Goal: Information Seeking & Learning: Learn about a topic

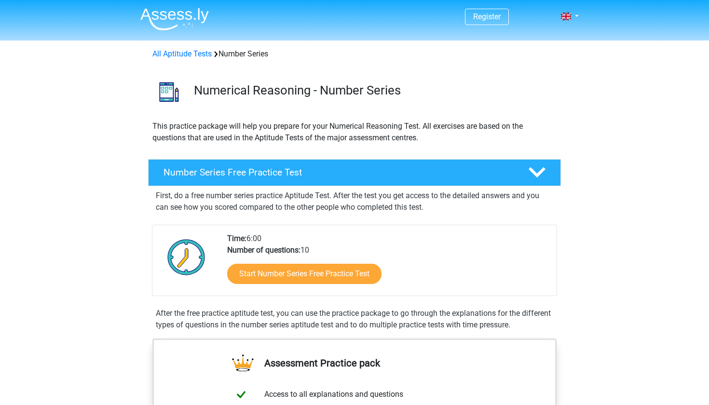
scroll to position [12, 0]
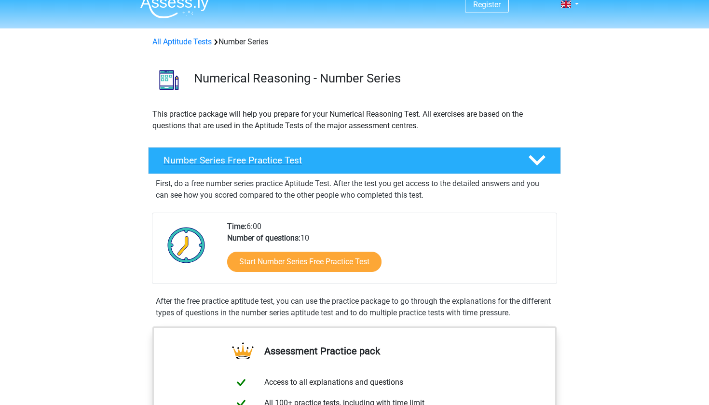
click at [537, 165] on polygon at bounding box center [537, 160] width 17 height 11
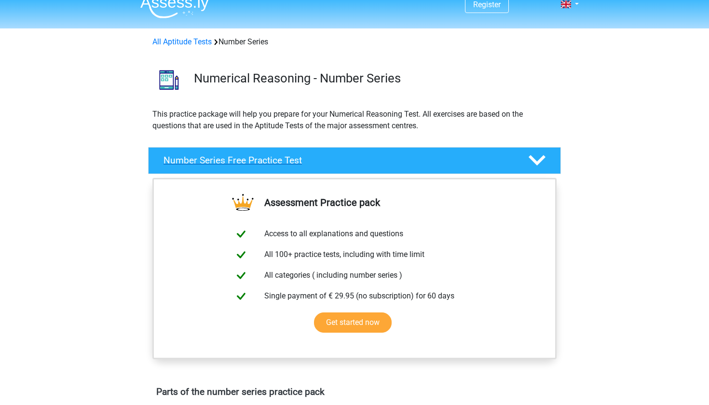
click at [537, 165] on polygon at bounding box center [537, 160] width 17 height 11
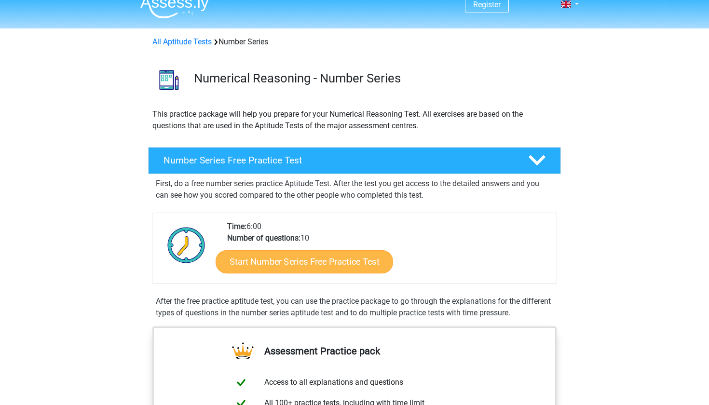
click at [309, 262] on link "Start Number Series Free Practice Test" at bounding box center [304, 261] width 177 height 23
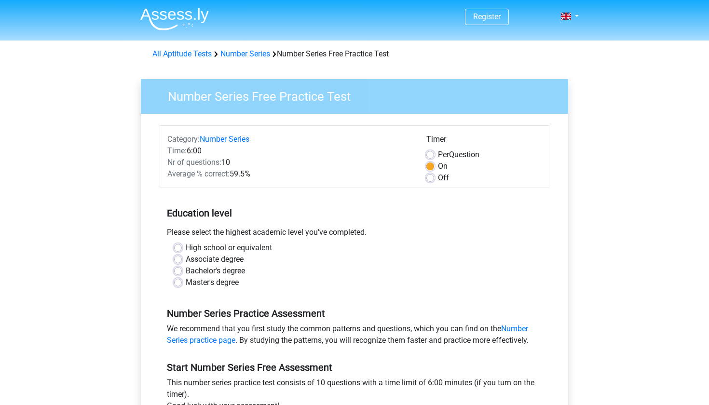
click at [432, 150] on div "Per Question" at bounding box center [483, 155] width 115 height 12
click at [438, 154] on label "Per Question" at bounding box center [458, 155] width 41 height 12
click at [431, 154] on input "Per Question" at bounding box center [430, 154] width 8 height 10
radio input "true"
click at [438, 166] on label "On" at bounding box center [443, 167] width 10 height 12
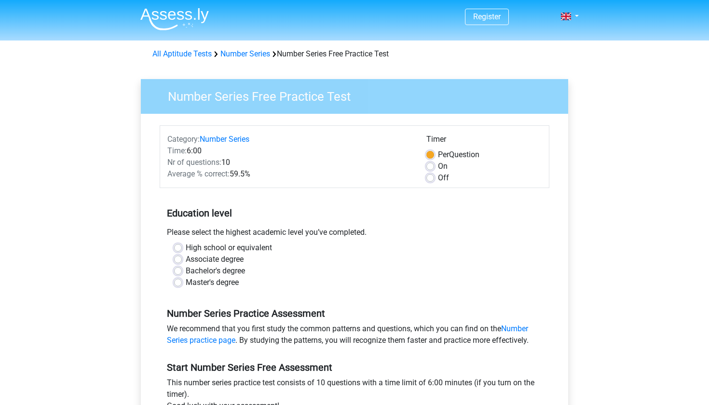
click at [428, 166] on input "On" at bounding box center [430, 166] width 8 height 10
radio input "true"
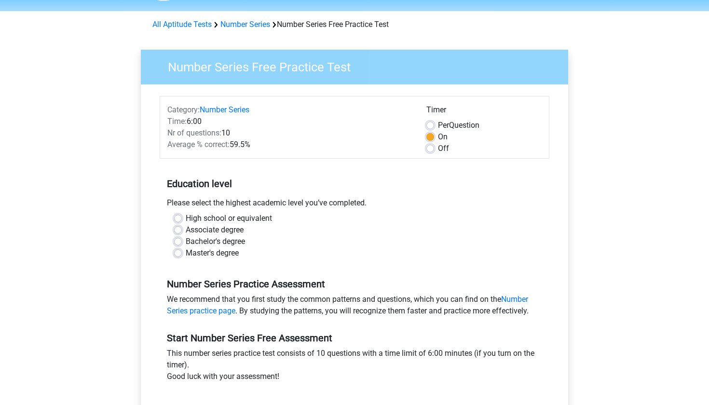
scroll to position [31, 0]
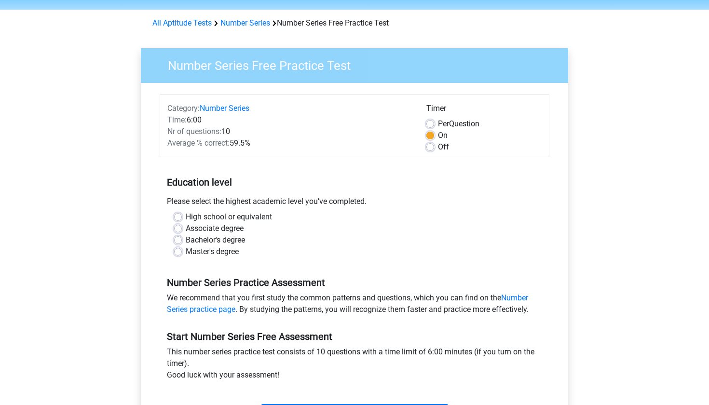
click at [237, 213] on label "High school or equivalent" at bounding box center [229, 217] width 86 height 12
click at [182, 213] on input "High school or equivalent" at bounding box center [178, 216] width 8 height 10
radio input "true"
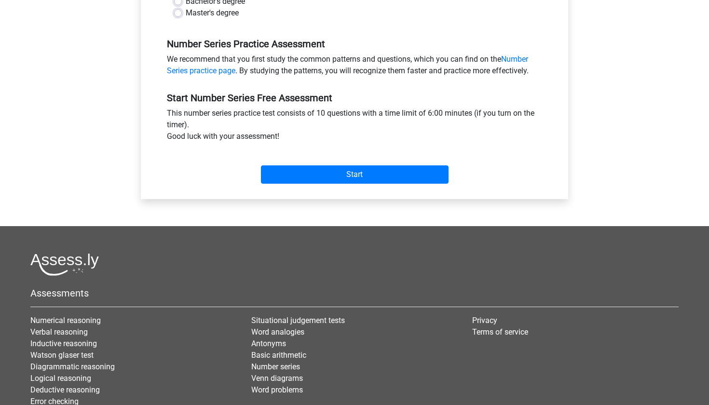
scroll to position [269, 0]
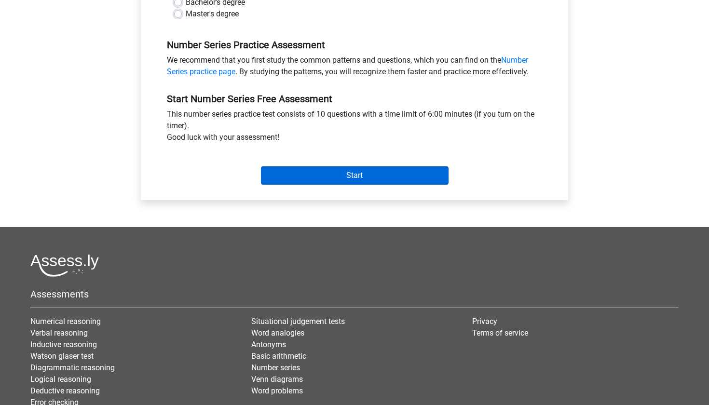
click at [337, 174] on input "Start" at bounding box center [355, 175] width 188 height 18
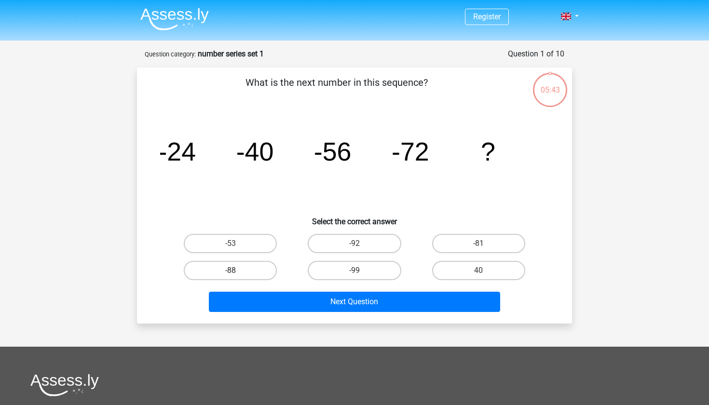
click at [261, 268] on label "-88" at bounding box center [230, 270] width 93 height 19
click at [237, 271] on input "-88" at bounding box center [234, 274] width 6 height 6
radio input "true"
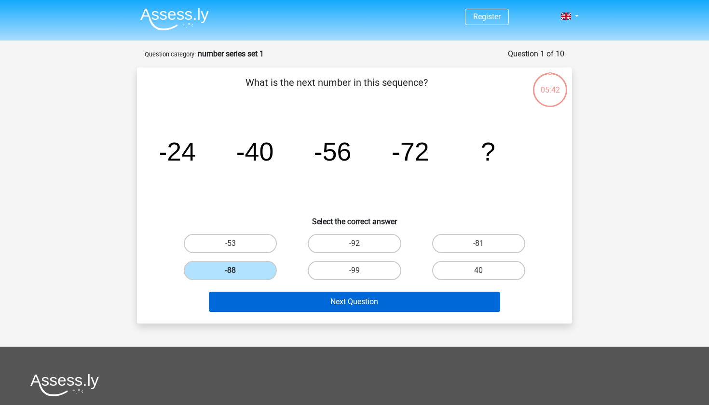
click at [276, 304] on button "Next Question" at bounding box center [355, 302] width 292 height 20
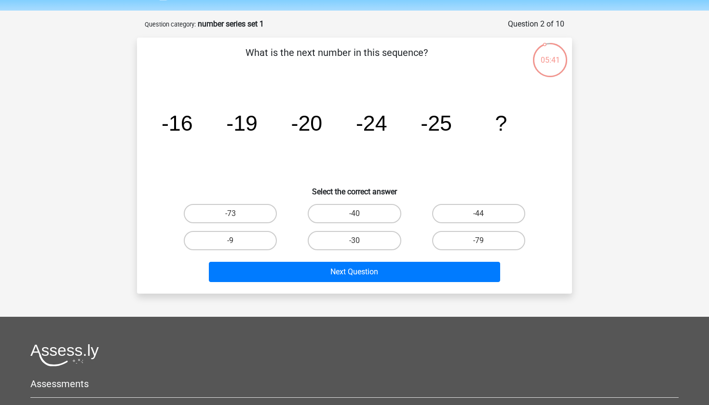
scroll to position [27, 0]
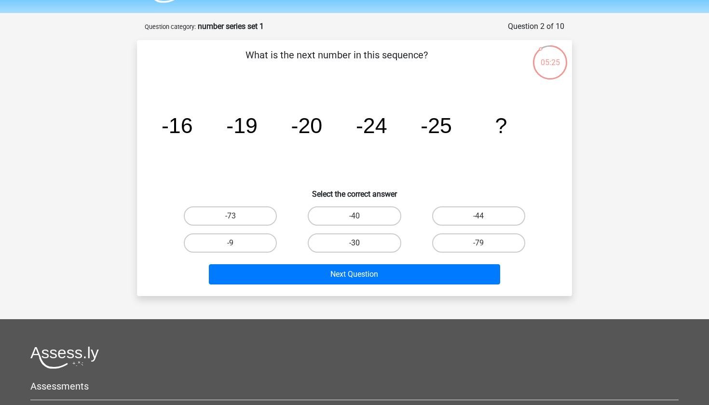
click at [354, 246] on label "-30" at bounding box center [354, 242] width 93 height 19
click at [354, 246] on input "-30" at bounding box center [357, 246] width 6 height 6
radio input "true"
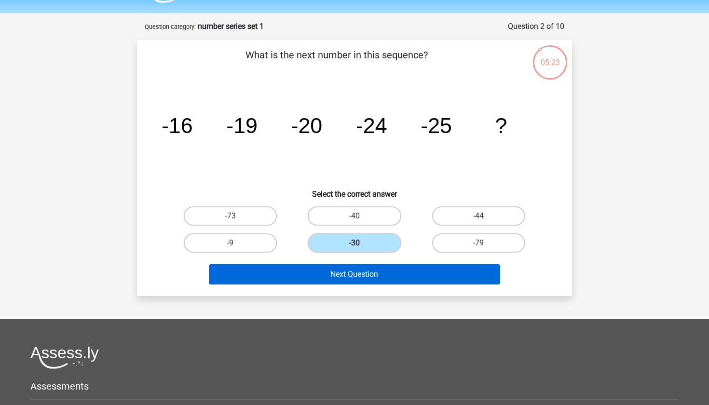
click at [341, 275] on button "Next Question" at bounding box center [355, 274] width 292 height 20
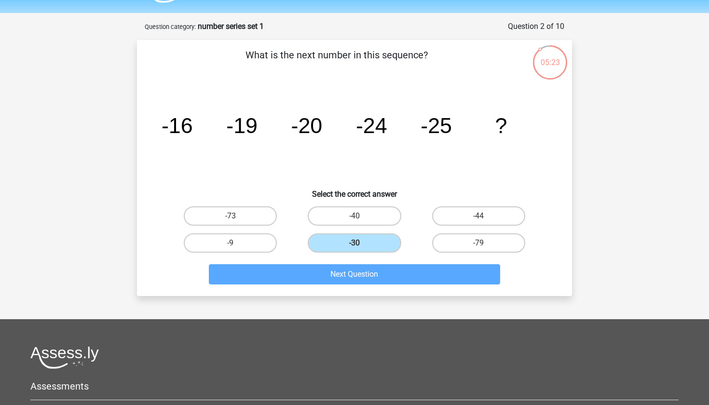
scroll to position [48, 0]
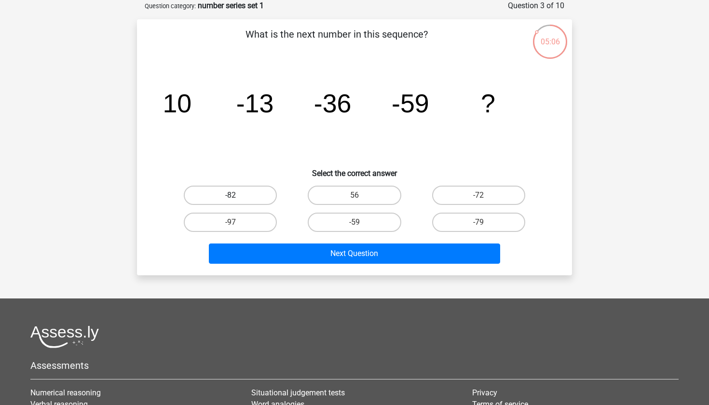
click at [242, 200] on label "-82" at bounding box center [230, 195] width 93 height 19
click at [237, 200] on input "-82" at bounding box center [234, 198] width 6 height 6
radio input "true"
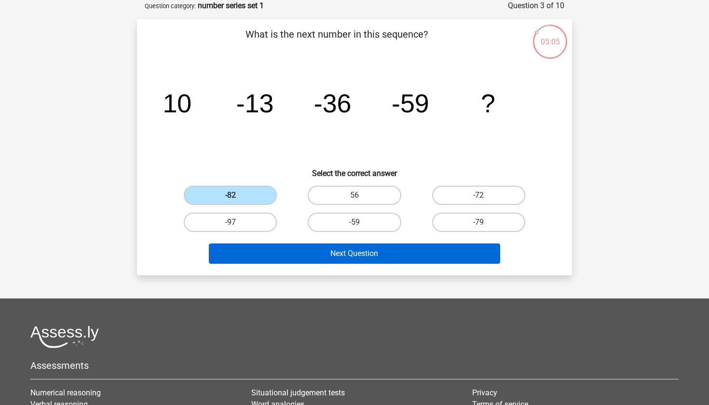
click at [256, 254] on button "Next Question" at bounding box center [355, 254] width 292 height 20
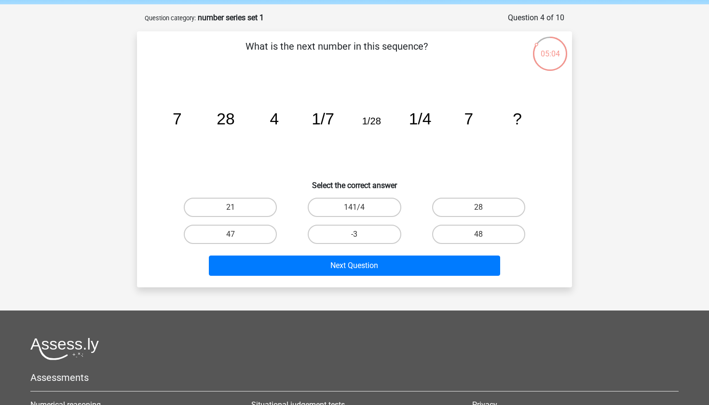
scroll to position [35, 0]
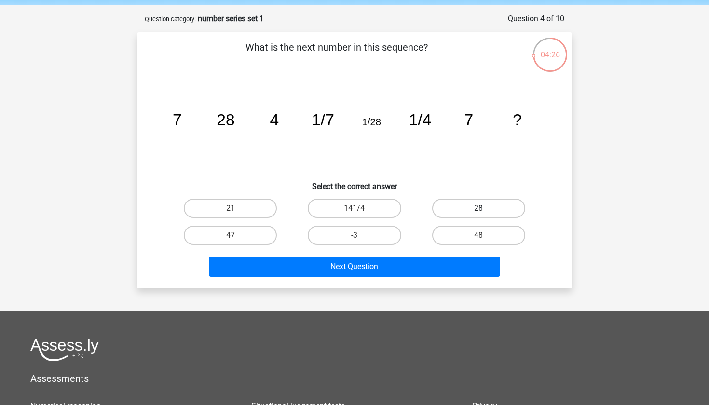
click at [457, 202] on label "28" at bounding box center [478, 208] width 93 height 19
click at [478, 208] on input "28" at bounding box center [481, 211] width 6 height 6
radio input "true"
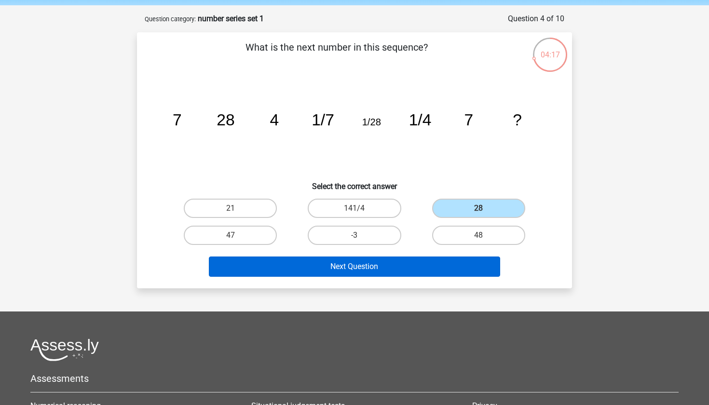
click at [418, 263] on button "Next Question" at bounding box center [355, 267] width 292 height 20
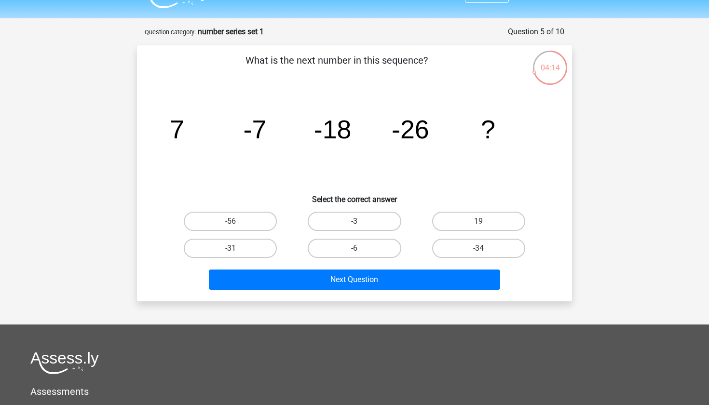
scroll to position [20, 0]
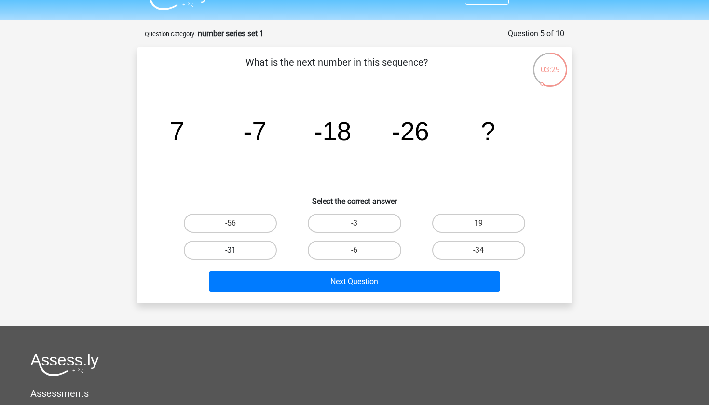
click at [253, 257] on label "-31" at bounding box center [230, 250] width 93 height 19
click at [237, 257] on input "-31" at bounding box center [234, 253] width 6 height 6
radio input "true"
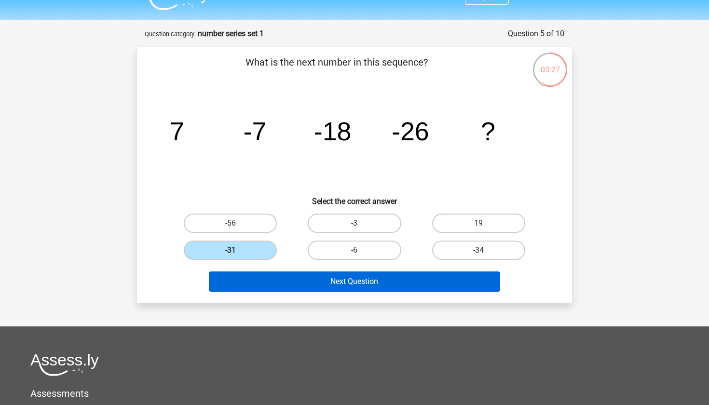
click at [263, 281] on button "Next Question" at bounding box center [355, 282] width 292 height 20
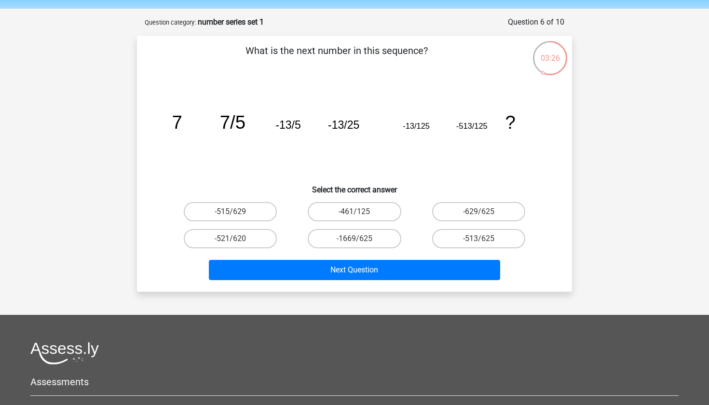
scroll to position [23, 0]
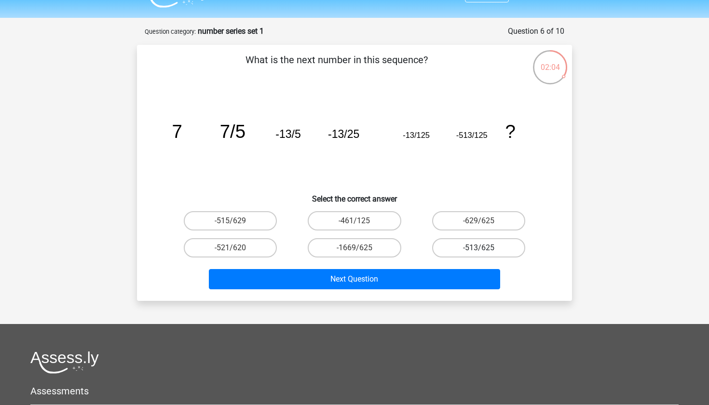
click at [475, 253] on label "-513/625" at bounding box center [478, 247] width 93 height 19
click at [478, 253] on input "-513/625" at bounding box center [481, 251] width 6 height 6
radio input "true"
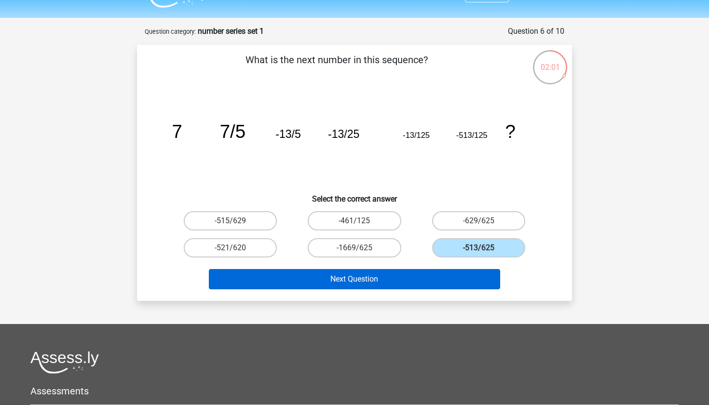
click at [435, 274] on button "Next Question" at bounding box center [355, 279] width 292 height 20
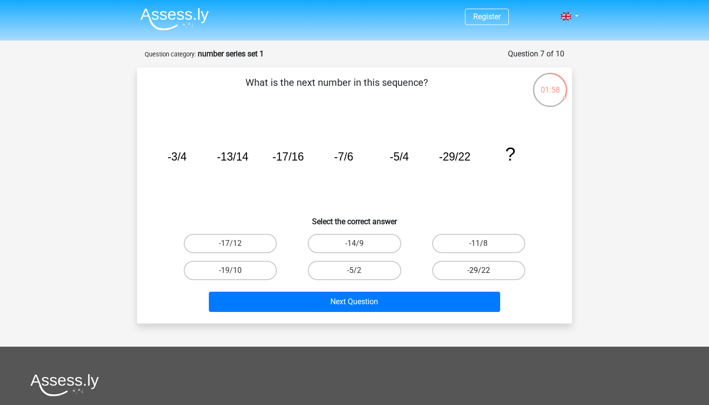
scroll to position [0, 0]
click at [455, 242] on label "-11/8" at bounding box center [478, 243] width 93 height 19
click at [478, 244] on input "-11/8" at bounding box center [481, 247] width 6 height 6
radio input "true"
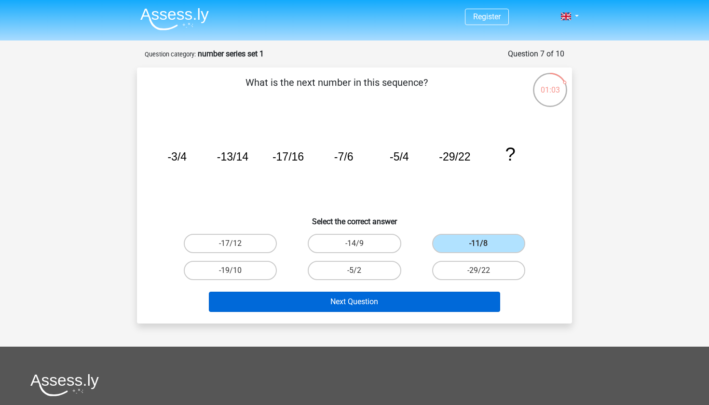
click at [384, 305] on button "Next Question" at bounding box center [355, 302] width 292 height 20
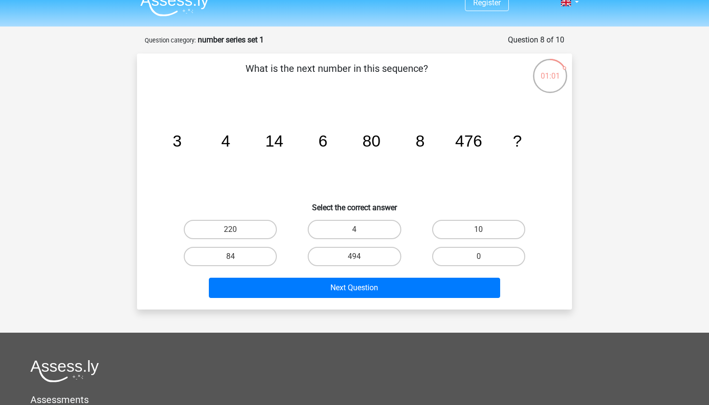
scroll to position [9, 0]
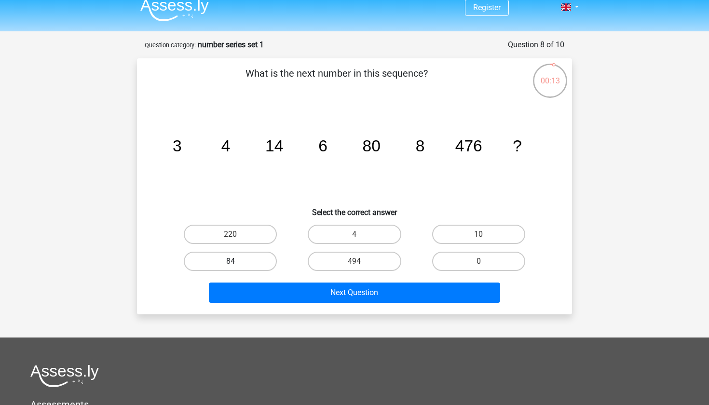
click at [259, 262] on label "84" at bounding box center [230, 261] width 93 height 19
click at [237, 262] on input "84" at bounding box center [234, 264] width 6 height 6
radio input "true"
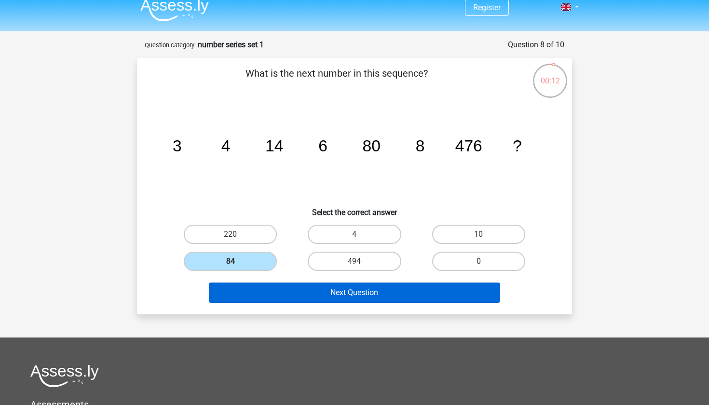
click at [264, 291] on button "Next Question" at bounding box center [355, 293] width 292 height 20
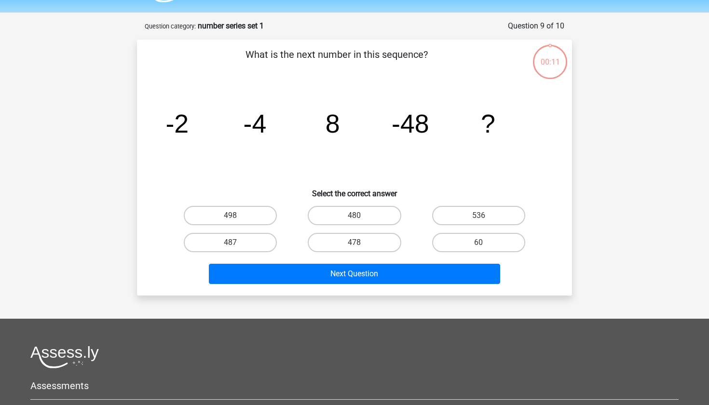
scroll to position [27, 0]
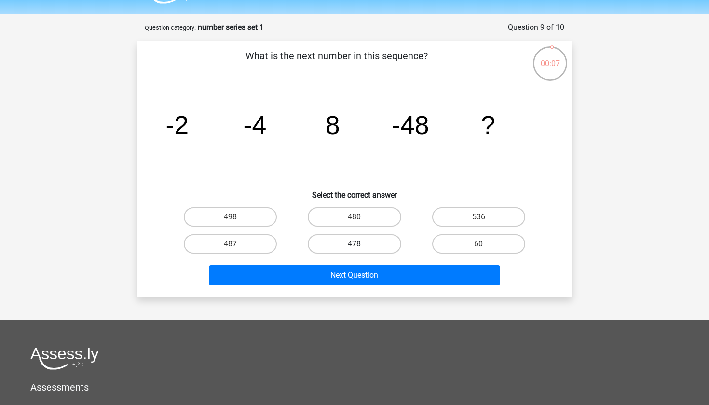
click at [367, 241] on label "478" at bounding box center [354, 243] width 93 height 19
click at [361, 244] on input "478" at bounding box center [357, 247] width 6 height 6
radio input "true"
click at [466, 209] on label "536" at bounding box center [478, 216] width 93 height 19
click at [478, 217] on input "536" at bounding box center [481, 220] width 6 height 6
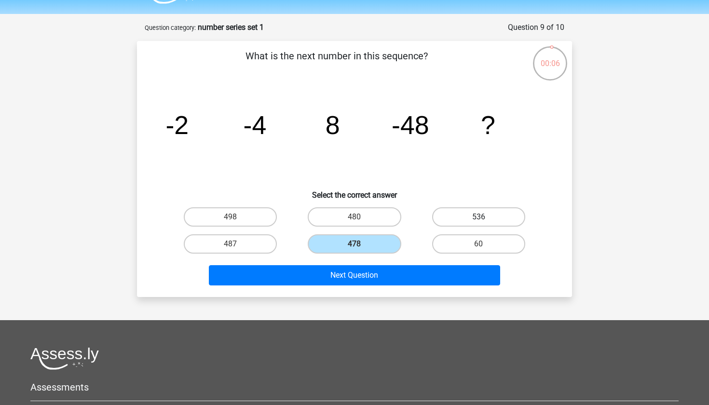
radio input "true"
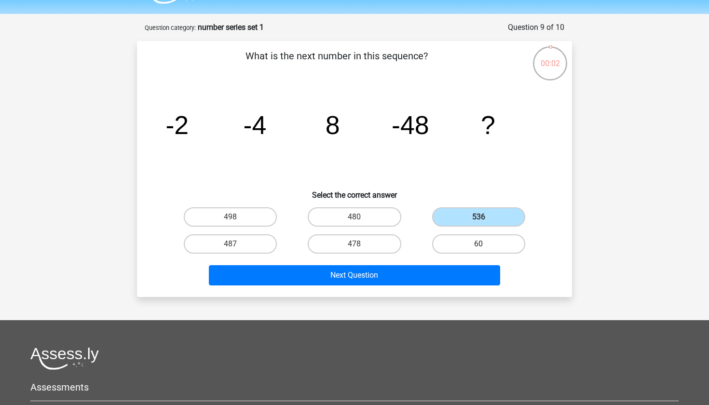
click at [465, 247] on label "60" at bounding box center [478, 243] width 93 height 19
click at [478, 247] on input "60" at bounding box center [481, 247] width 6 height 6
radio input "true"
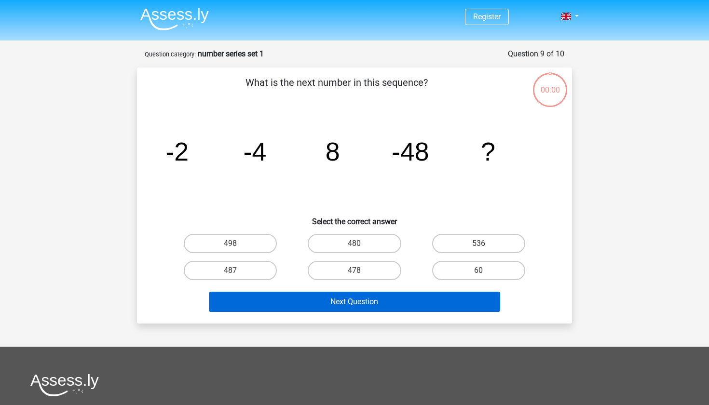
scroll to position [27, 0]
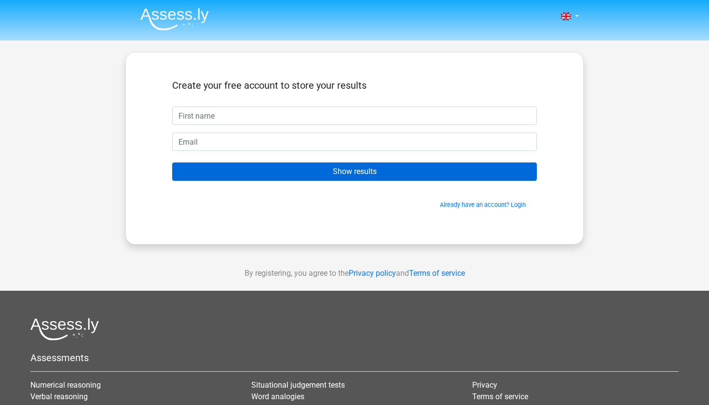
click at [373, 170] on input "Show results" at bounding box center [354, 172] width 365 height 18
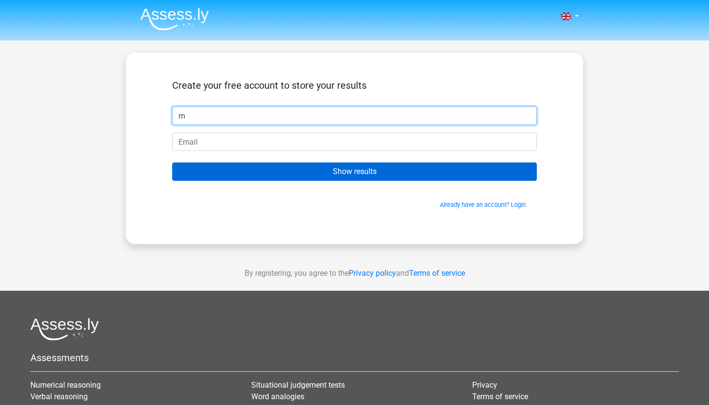
type input "m"
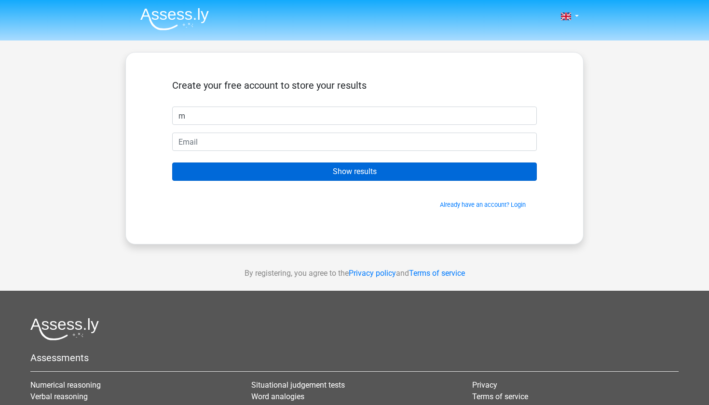
click at [373, 171] on input "Show results" at bounding box center [354, 172] width 365 height 18
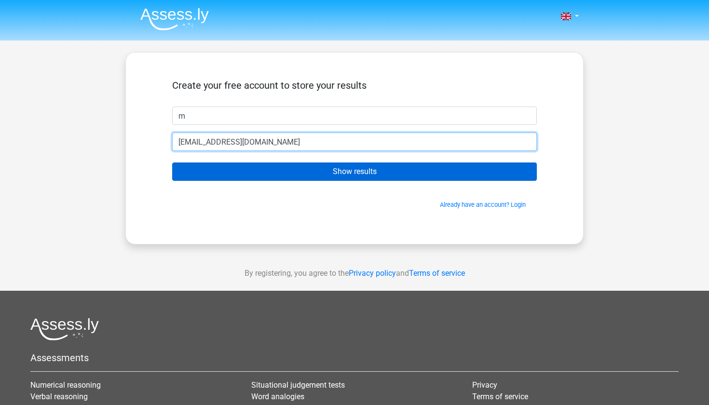
type input "[EMAIL_ADDRESS][DOMAIN_NAME]"
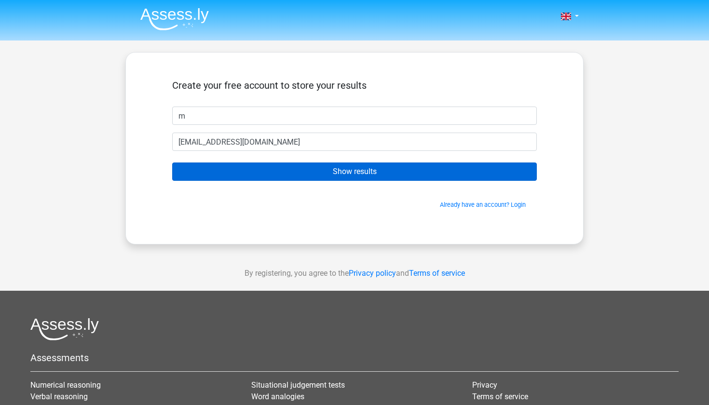
click at [401, 168] on input "Show results" at bounding box center [354, 172] width 365 height 18
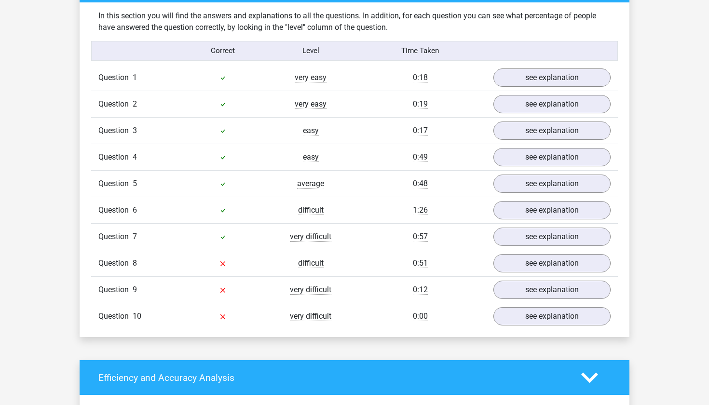
scroll to position [748, 0]
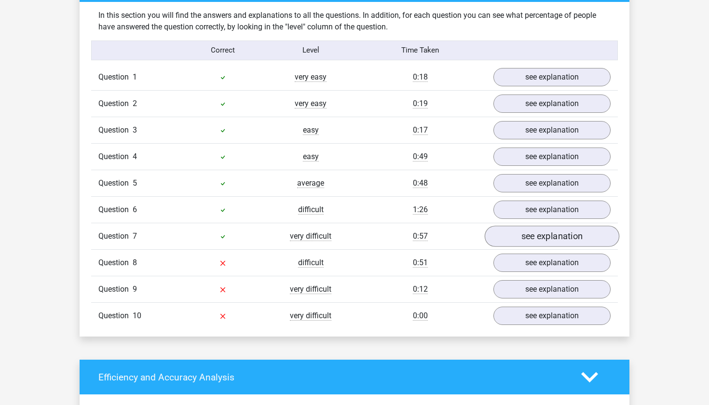
click at [517, 243] on link "see explanation" at bounding box center [552, 236] width 135 height 21
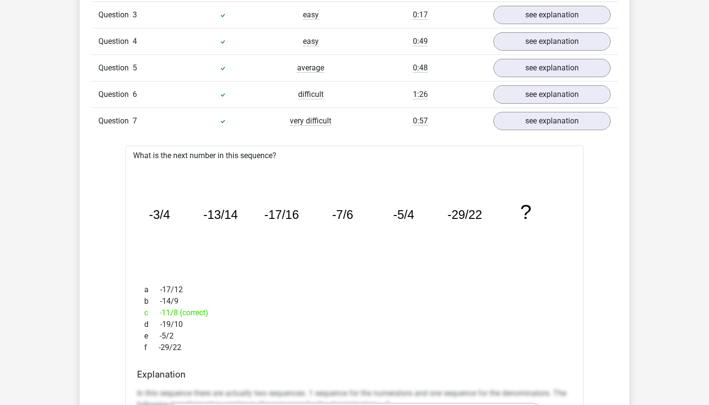
scroll to position [863, 0]
